Goal: Task Accomplishment & Management: Use online tool/utility

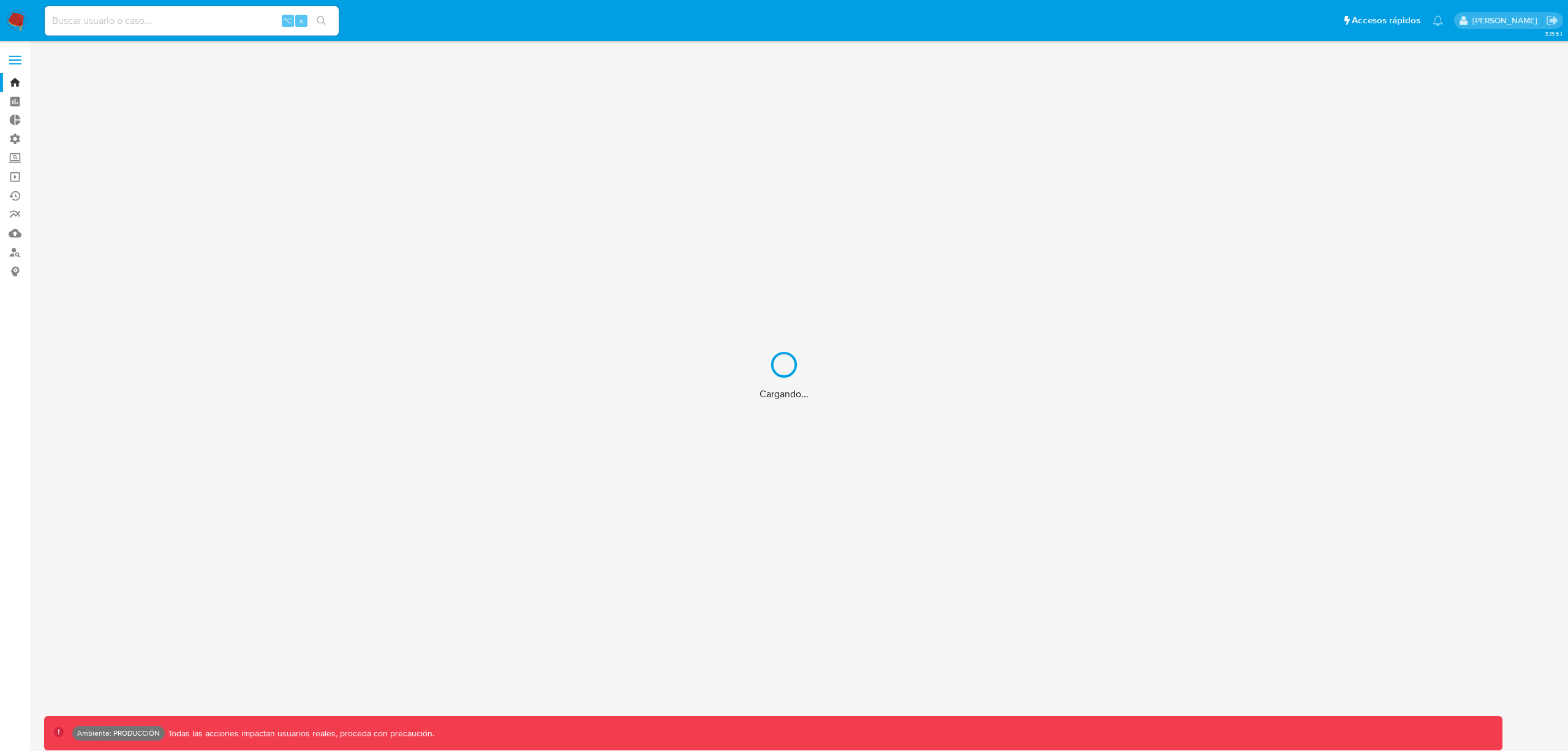
click at [17, 154] on div "Cargando..." at bounding box center [784, 375] width 1568 height 751
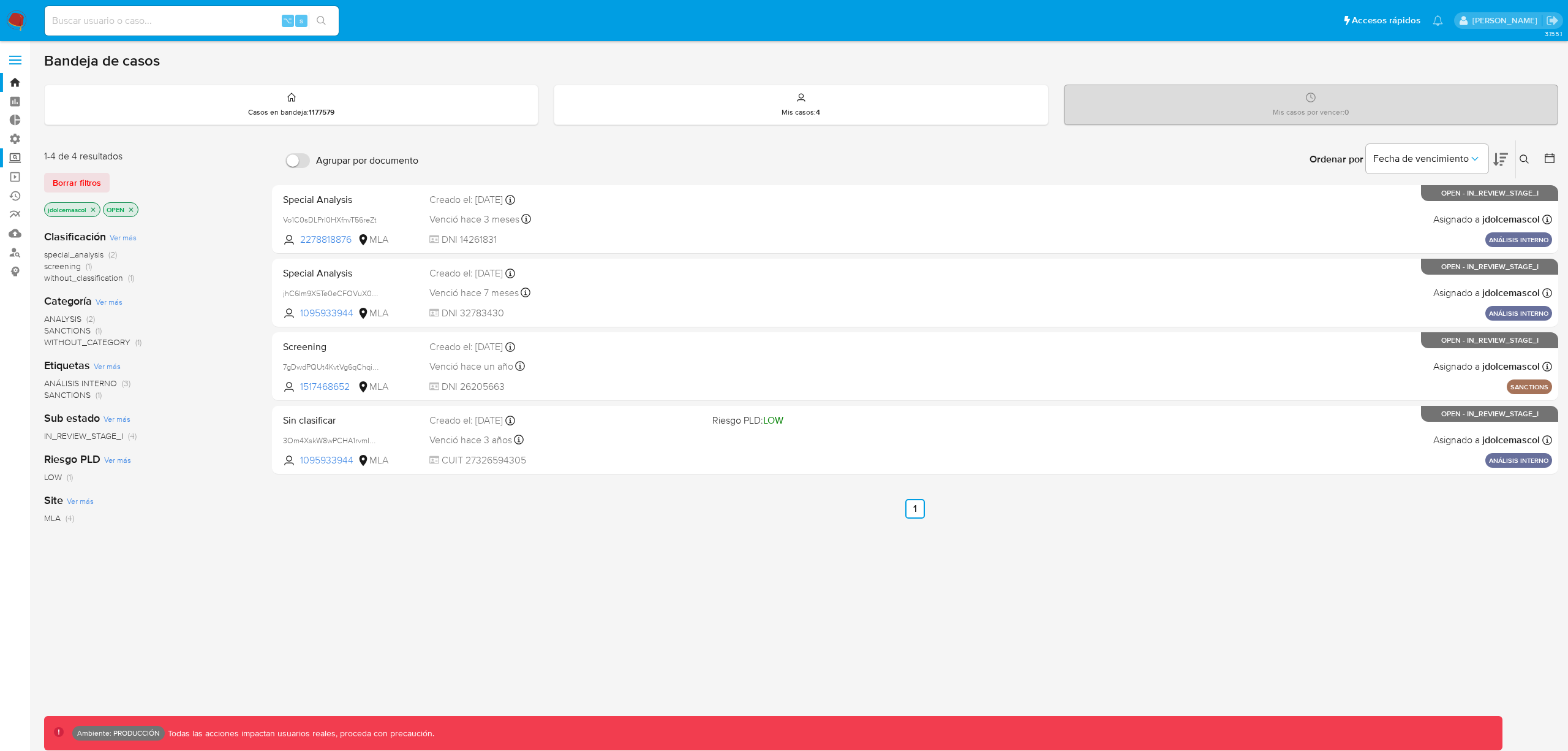
click at [20, 157] on label "Screening" at bounding box center [73, 158] width 146 height 19
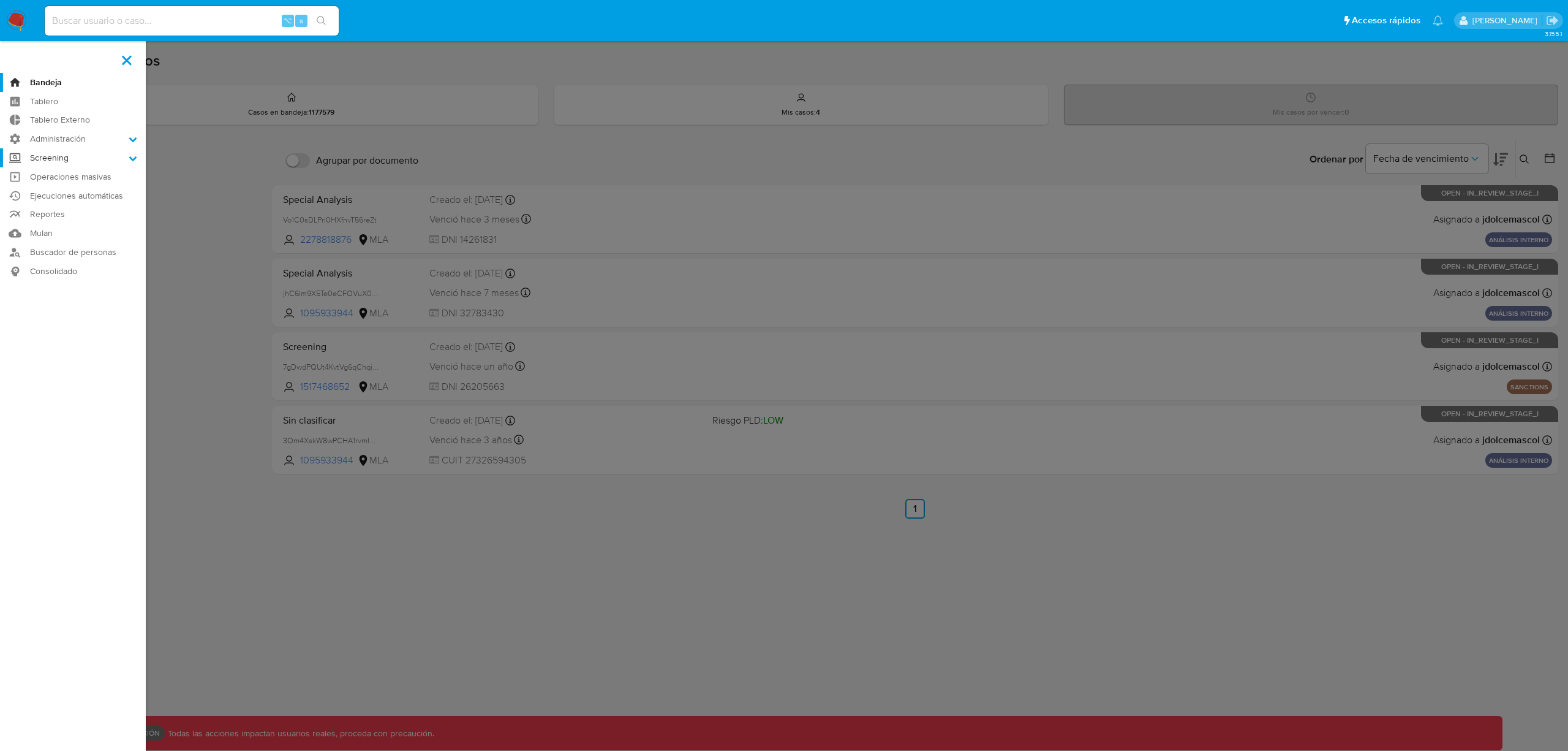
click at [0, 0] on input "Screening" at bounding box center [0, 0] width 0 height 0
click at [66, 209] on link "Búsqueda en Listas" at bounding box center [73, 206] width 146 height 16
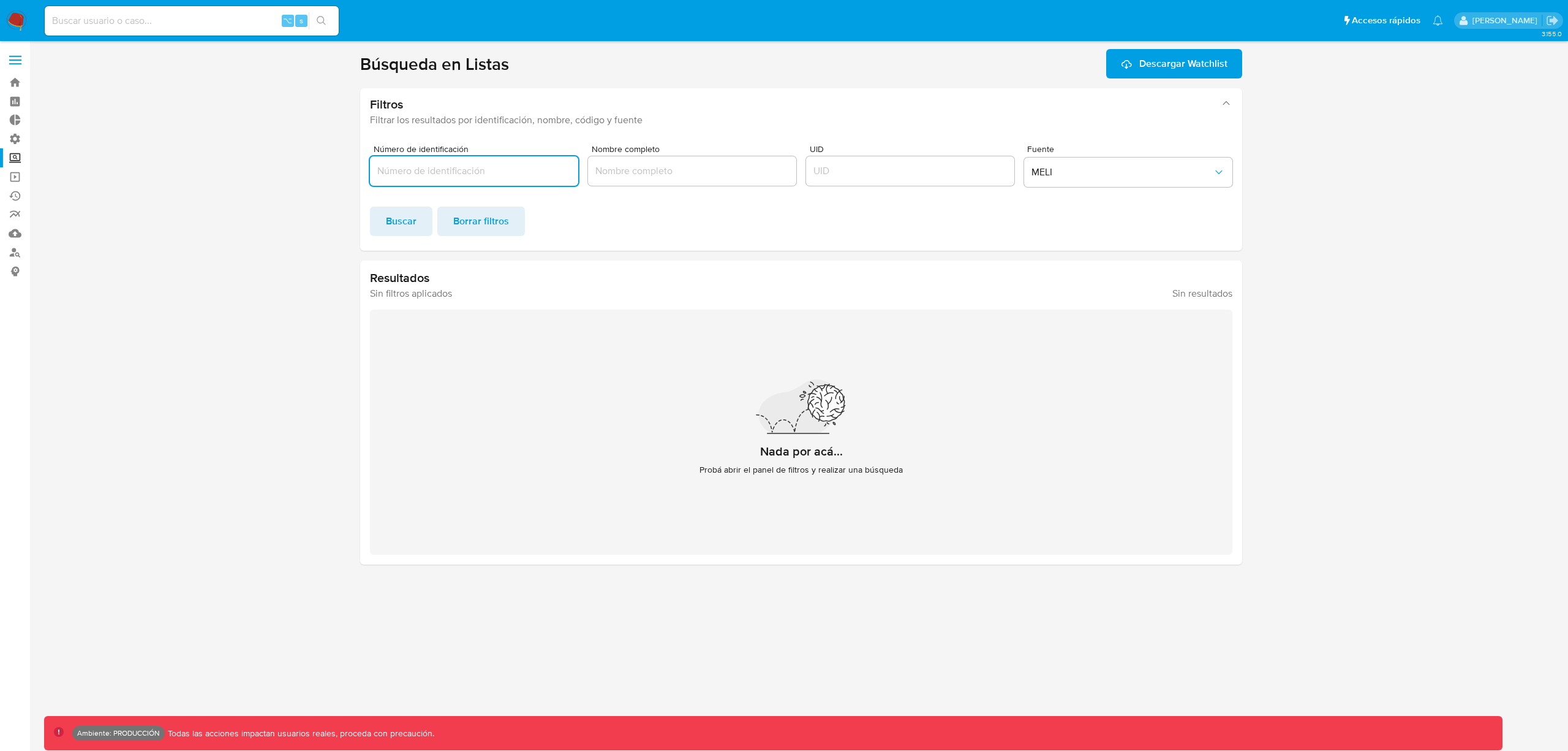
drag, startPoint x: 494, startPoint y: 170, endPoint x: 482, endPoint y: 193, distance: 25.9
click at [494, 170] on input "Número de identificación" at bounding box center [474, 171] width 208 height 16
type input "957030"
click at [405, 214] on span "Buscar" at bounding box center [401, 221] width 30 height 27
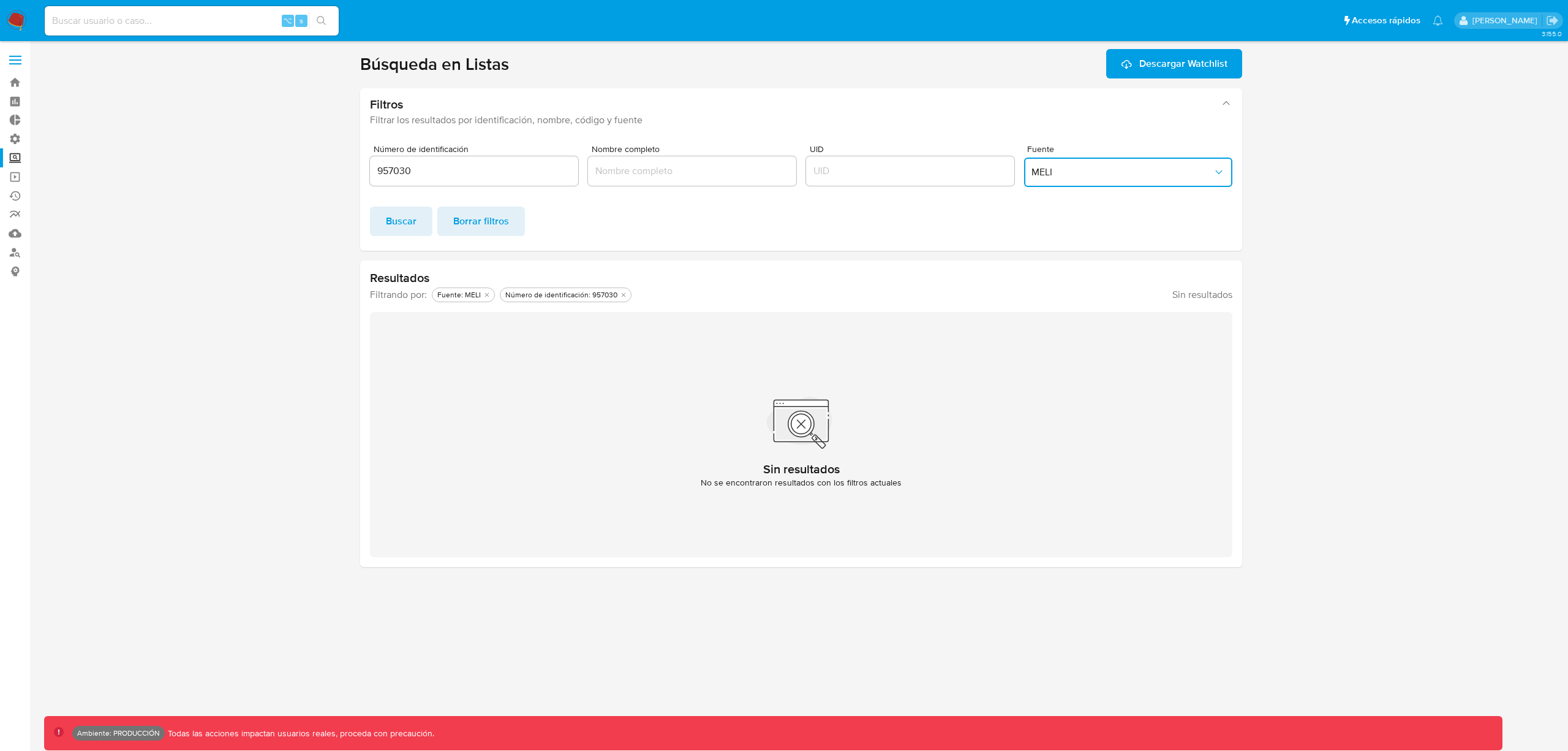
click at [1115, 176] on span "MELI" at bounding box center [1122, 172] width 181 height 12
drag, startPoint x: 1071, startPoint y: 147, endPoint x: 721, endPoint y: 208, distance: 355.3
click at [1071, 147] on span "REFINITIV" at bounding box center [1053, 142] width 43 height 12
click at [401, 220] on span "Buscar" at bounding box center [401, 221] width 30 height 27
click at [672, 173] on input "Nombre completo" at bounding box center [692, 171] width 208 height 16
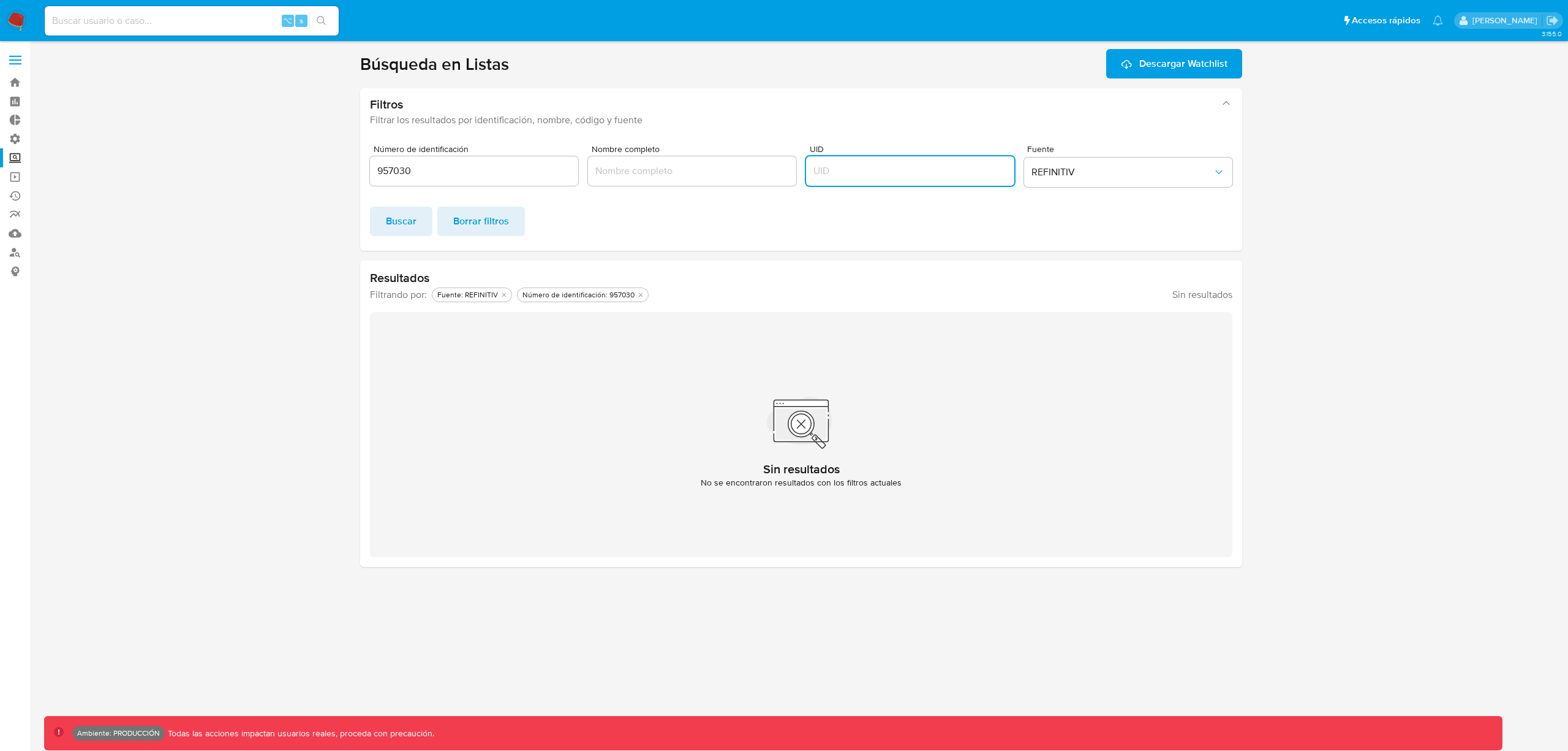
click at [874, 178] on input "UID" at bounding box center [910, 171] width 208 height 16
type input "957030"
click at [469, 174] on input "957030" at bounding box center [474, 171] width 208 height 16
click at [992, 197] on form "Número de identificación Nombre completo UID 957030 Fuente REFINITIV Buscar Bor…" at bounding box center [801, 190] width 863 height 91
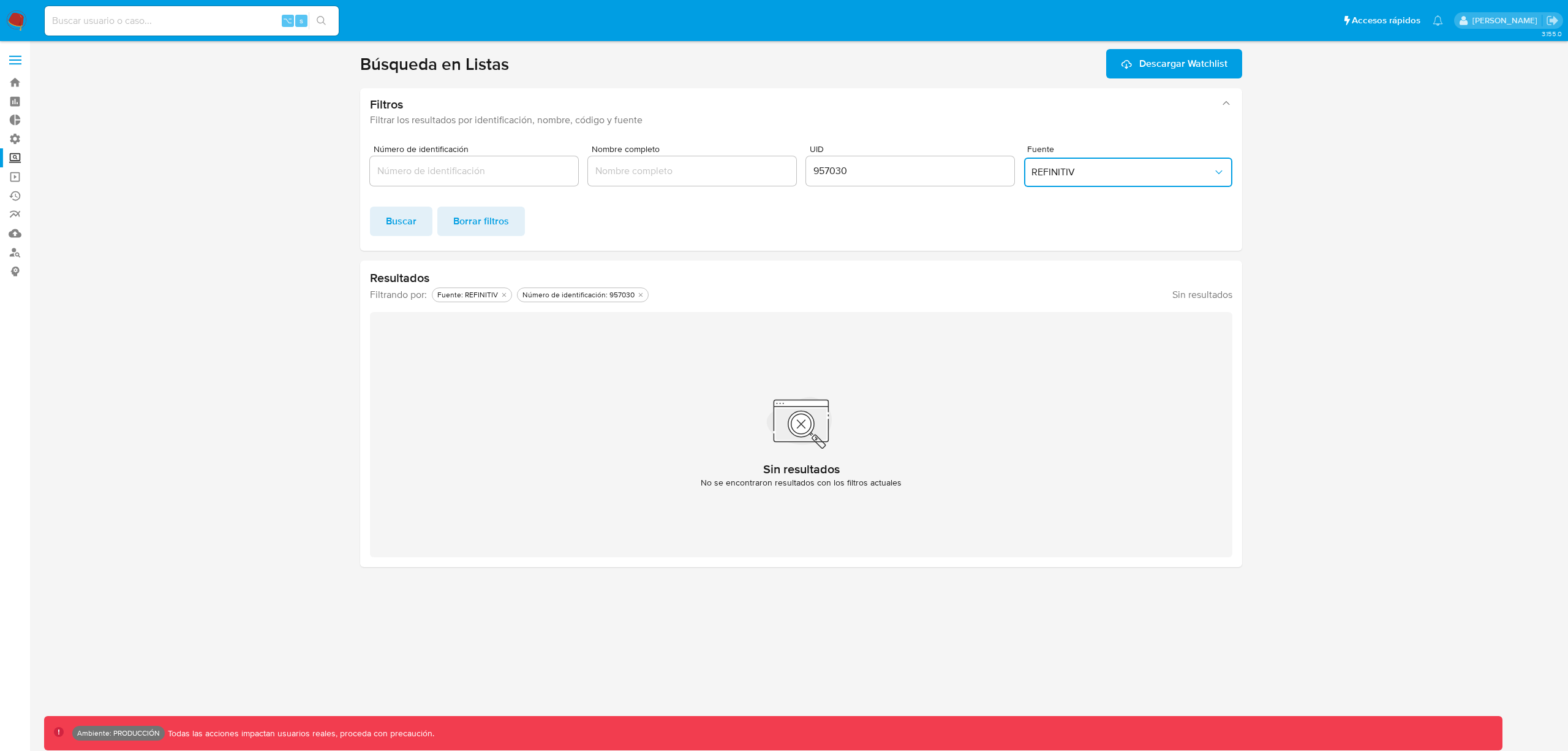
click at [1085, 169] on span "REFINITIV" at bounding box center [1122, 172] width 181 height 12
click at [1087, 196] on div "MELI" at bounding box center [1125, 201] width 187 height 30
click at [419, 219] on button "Buscar" at bounding box center [401, 221] width 62 height 30
click at [1146, 172] on span "MELI" at bounding box center [1122, 172] width 181 height 12
click at [1053, 136] on span "REFINITIV" at bounding box center [1053, 142] width 43 height 12
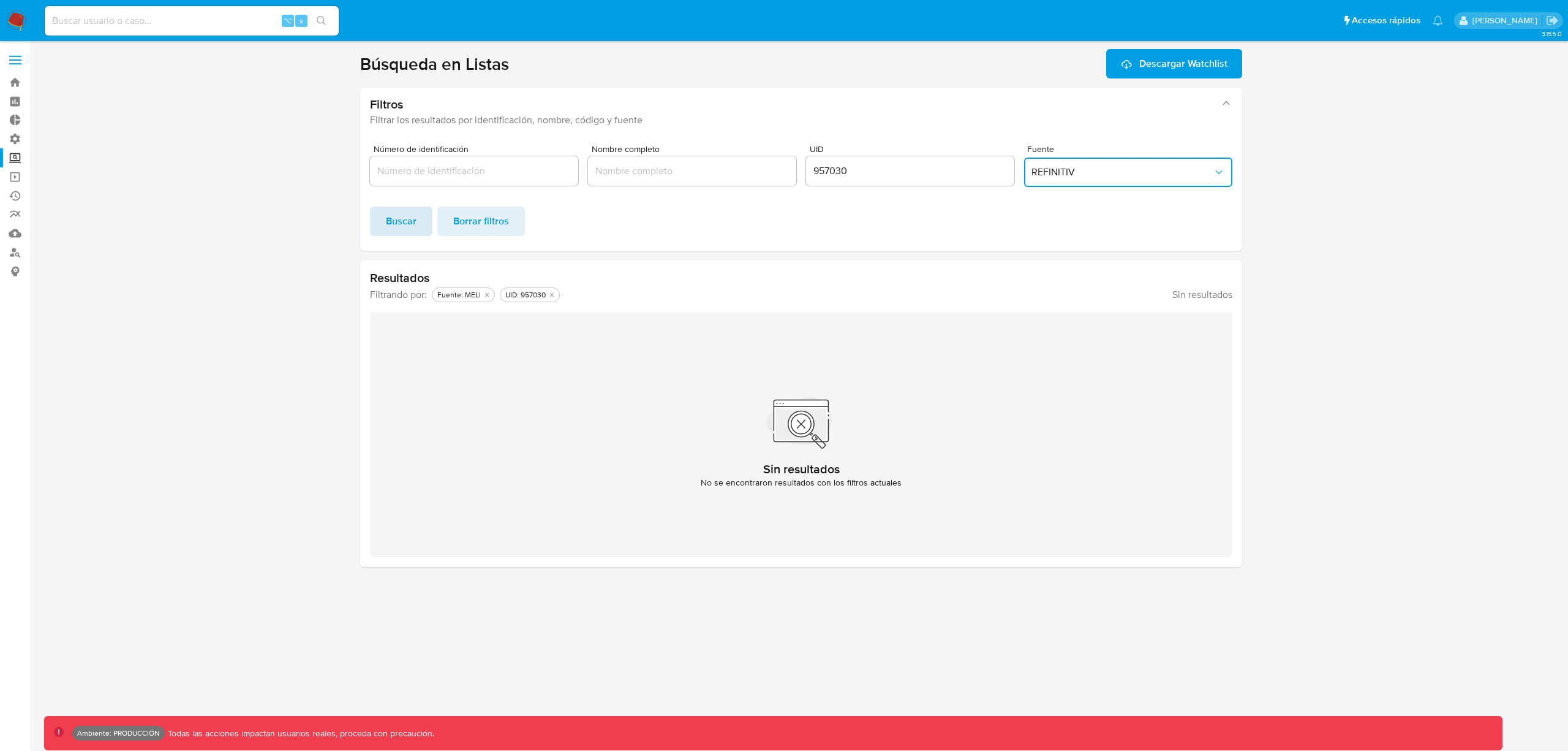
click at [393, 223] on span "Buscar" at bounding box center [401, 221] width 30 height 27
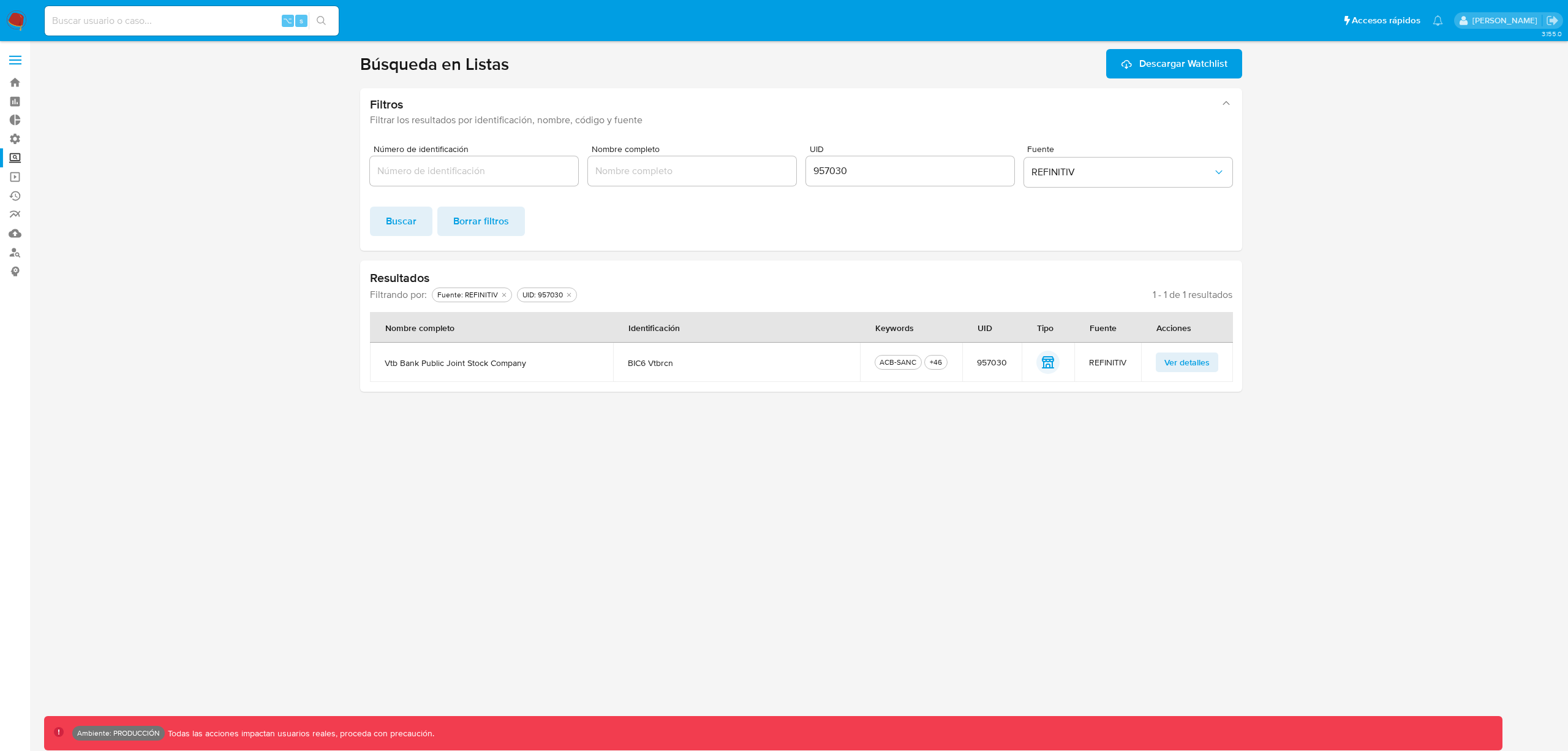
click at [1181, 364] on span "Ver detalles" at bounding box center [1187, 362] width 45 height 17
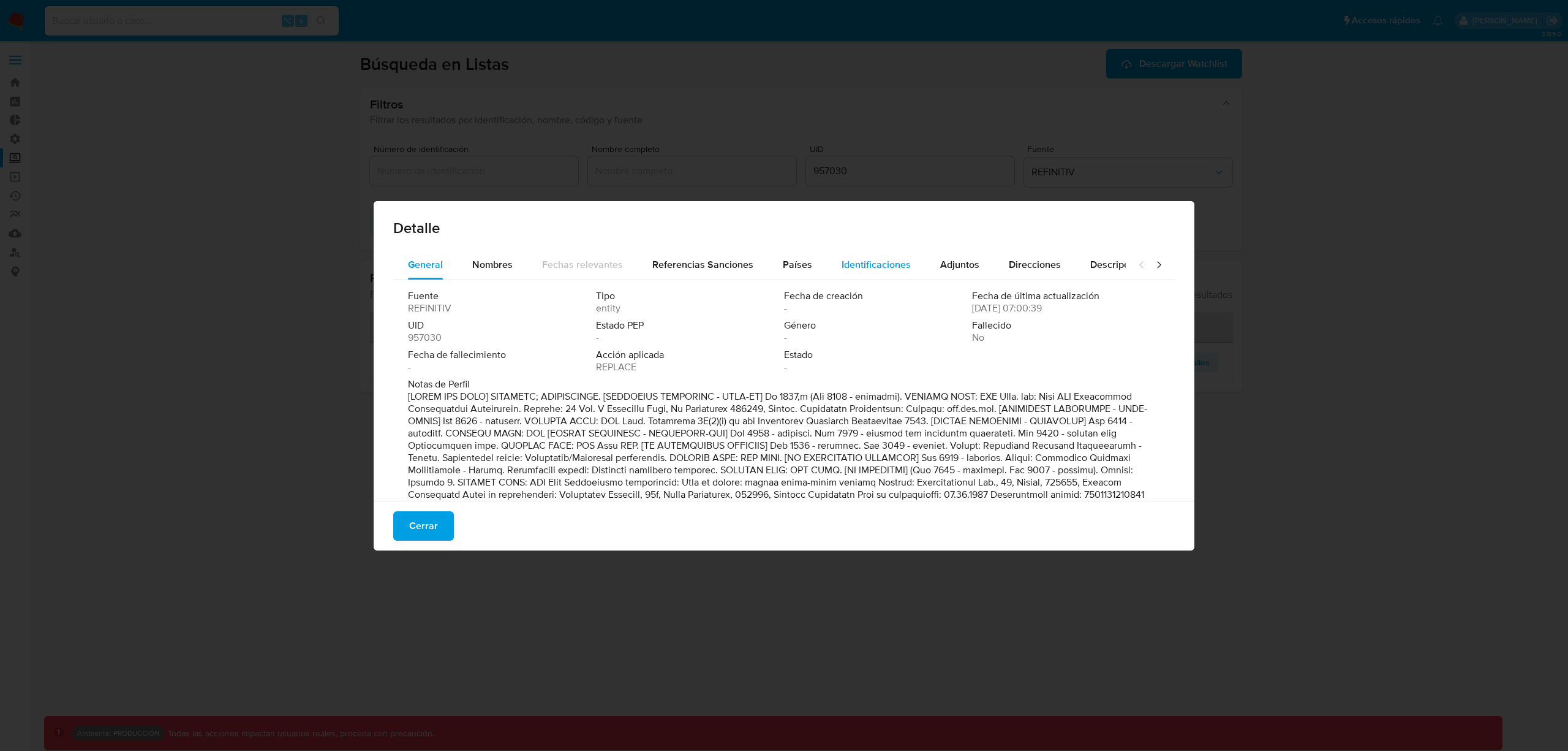
click at [886, 270] on span "Identificaciones" at bounding box center [876, 264] width 69 height 14
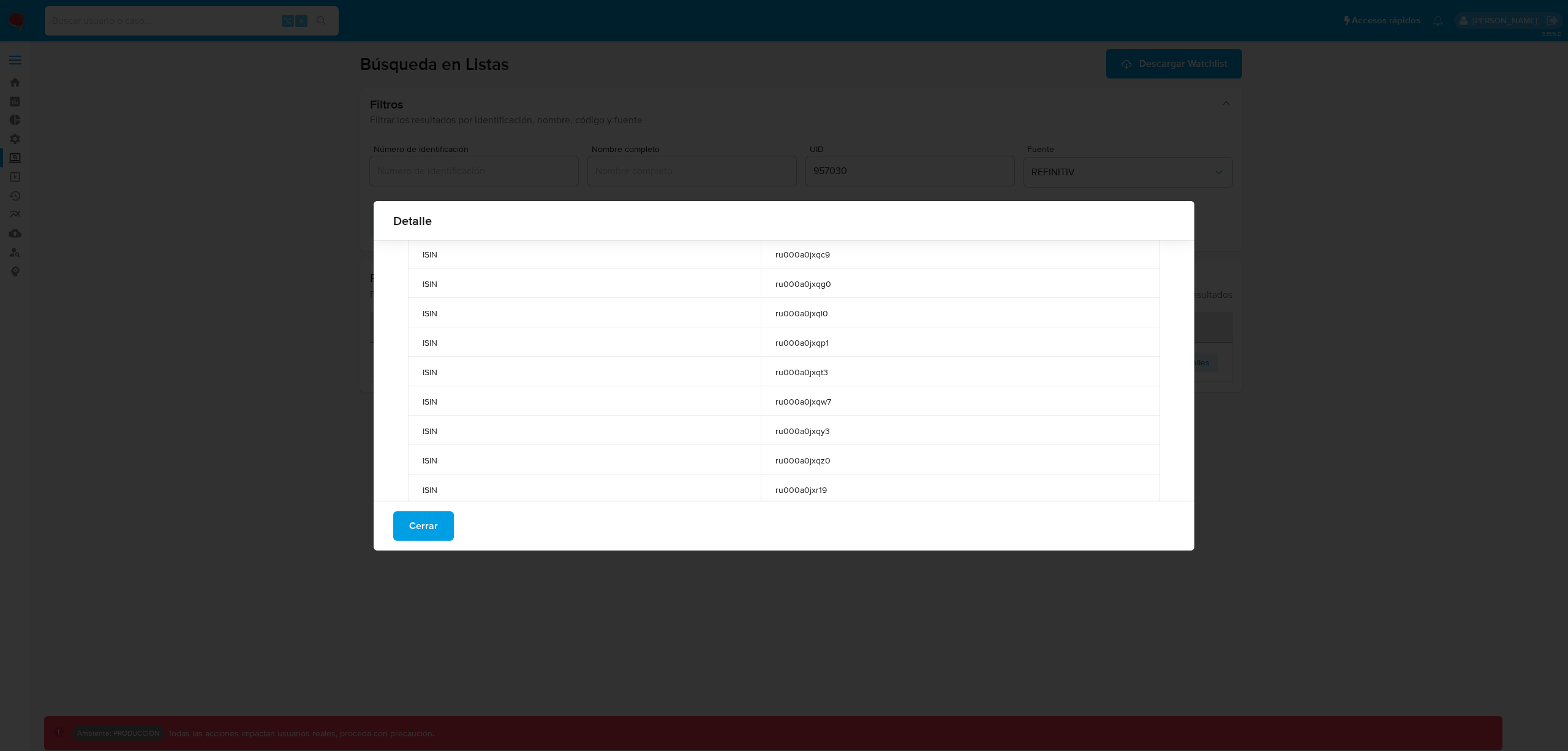
scroll to position [6453, 0]
click at [440, 518] on button "Cerrar" at bounding box center [423, 526] width 61 height 30
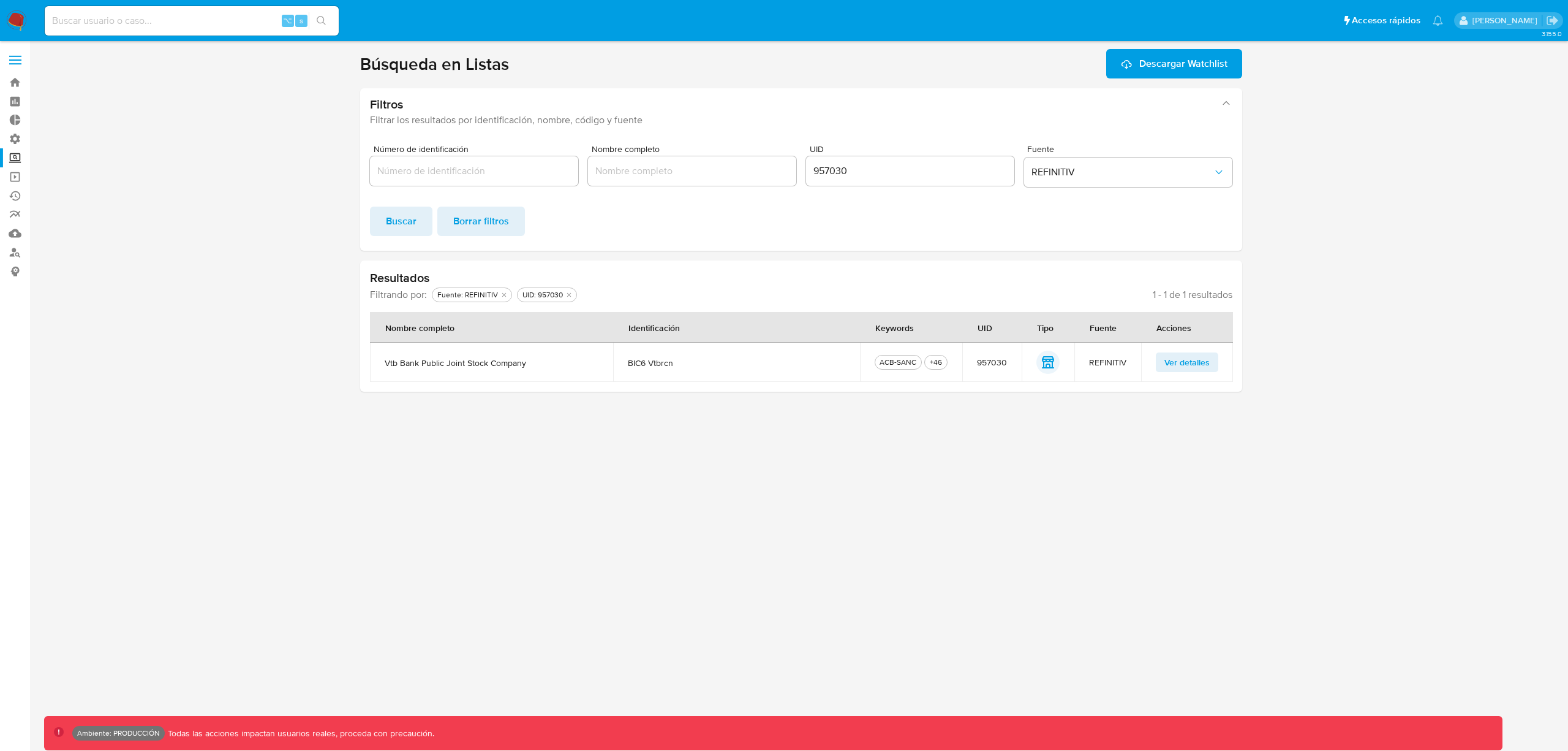
click at [1136, 482] on div "3.155.0 Ambiente: PRODUCCIÓN Todas las acciones impactan usuarios reales, proce…" at bounding box center [801, 395] width 1514 height 694
drag, startPoint x: 1222, startPoint y: 357, endPoint x: 1209, endPoint y: 358, distance: 13.0
click at [1222, 357] on td "Ver detalles" at bounding box center [1187, 362] width 92 height 39
click at [1208, 359] on span "Ver detalles" at bounding box center [1187, 362] width 45 height 17
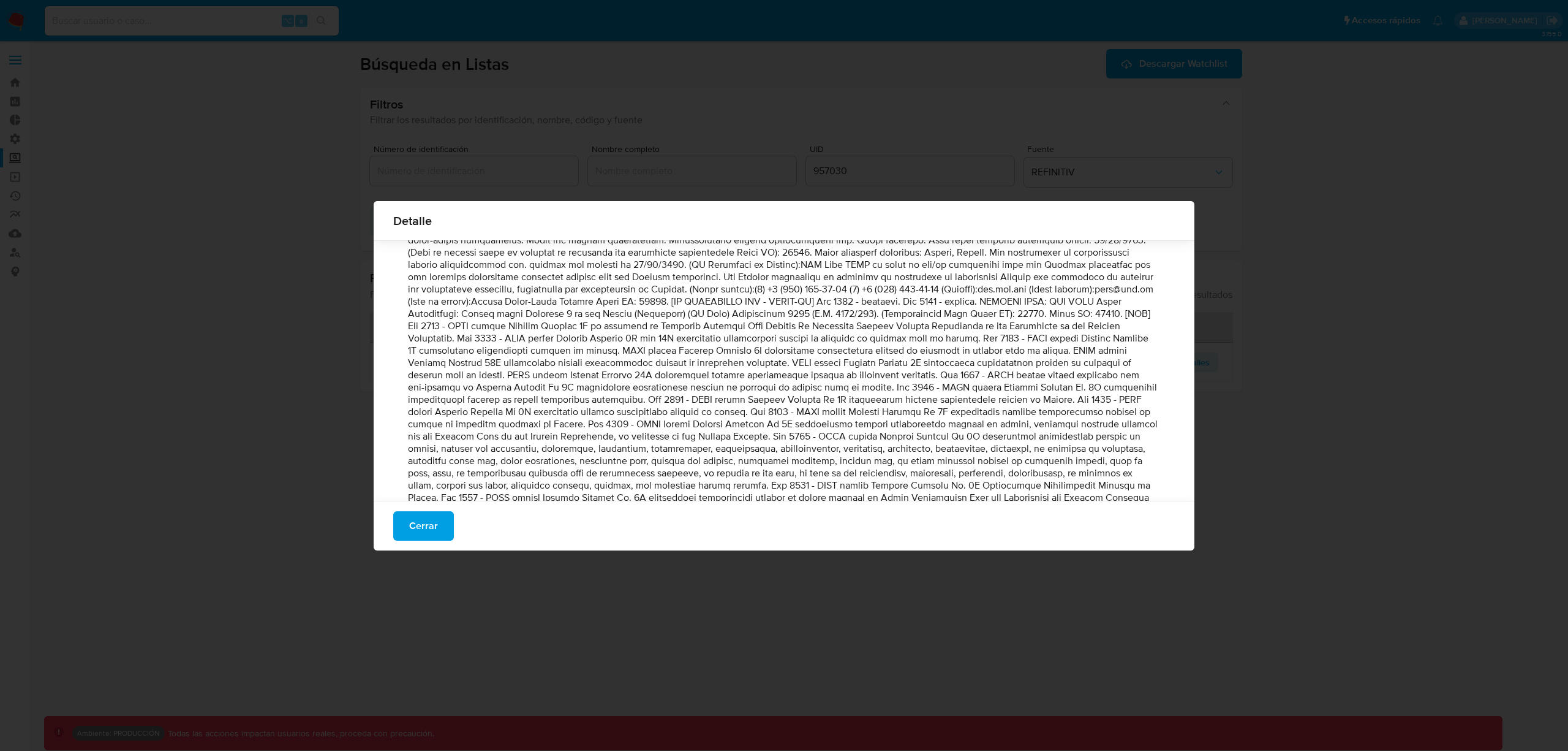
scroll to position [0, 0]
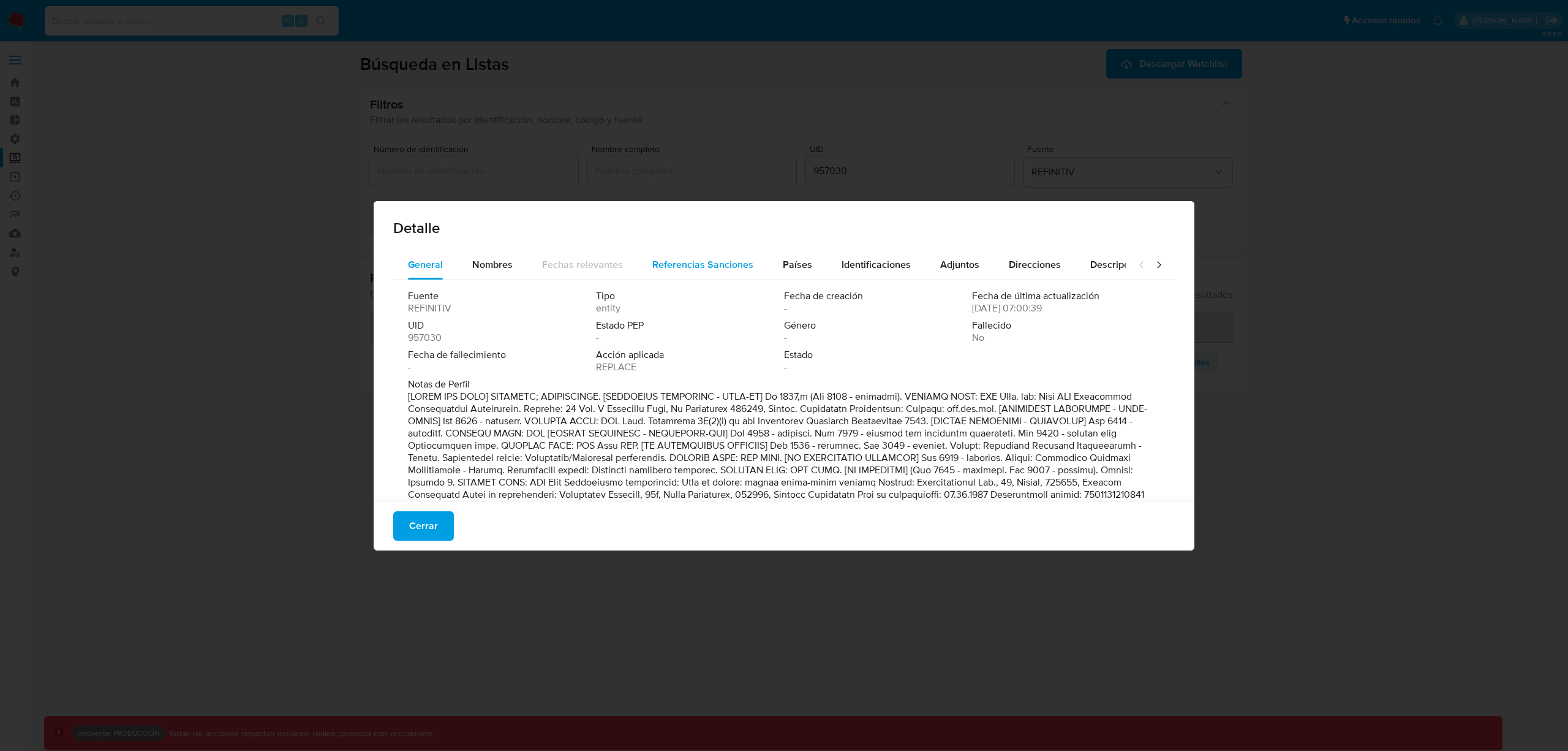
click at [718, 265] on span "Referencias Sanciones" at bounding box center [703, 264] width 101 height 14
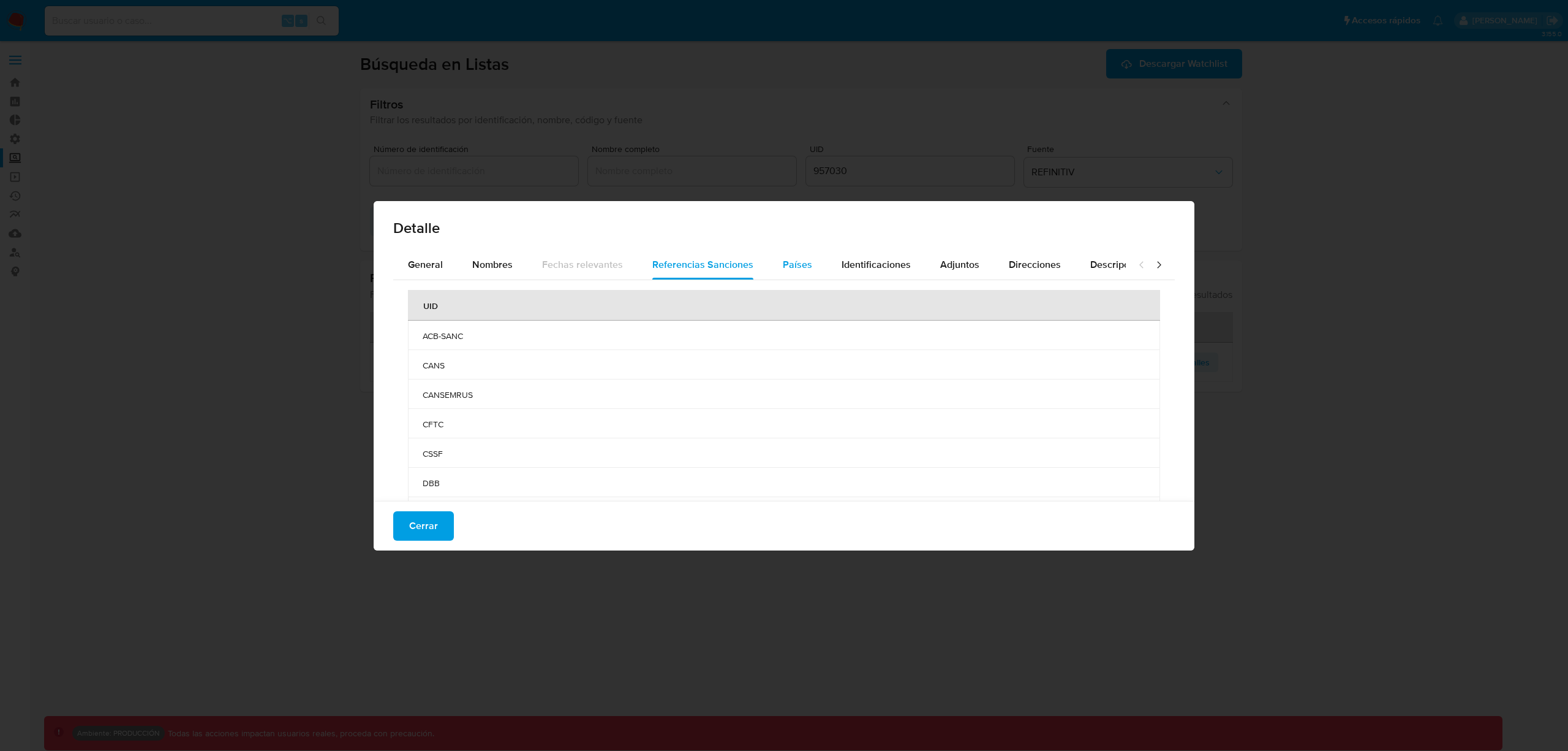
click at [797, 267] on span "Países" at bounding box center [797, 264] width 30 height 14
click at [1105, 261] on span "Descripciones" at bounding box center [1121, 264] width 62 height 14
click at [421, 529] on span "Cerrar" at bounding box center [423, 525] width 29 height 27
